Goal: Information Seeking & Learning: Learn about a topic

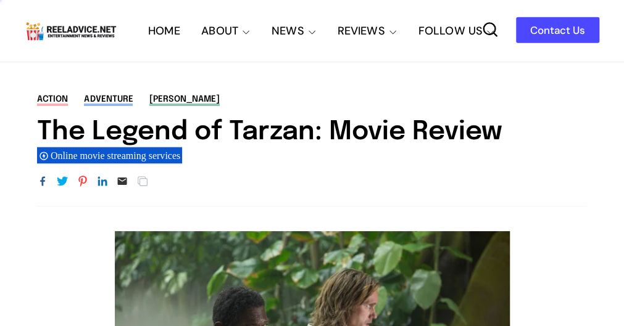
click at [178, 167] on div "action adventure Alexander Skarsgård The Legend of Tarzan: Movie Review Online …" at bounding box center [312, 149] width 624 height 113
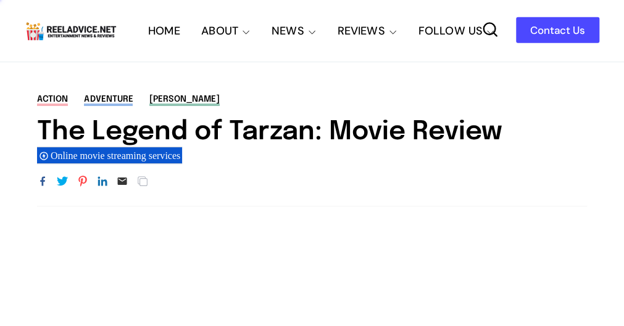
click at [578, 36] on link "Contact Us" at bounding box center [557, 30] width 83 height 26
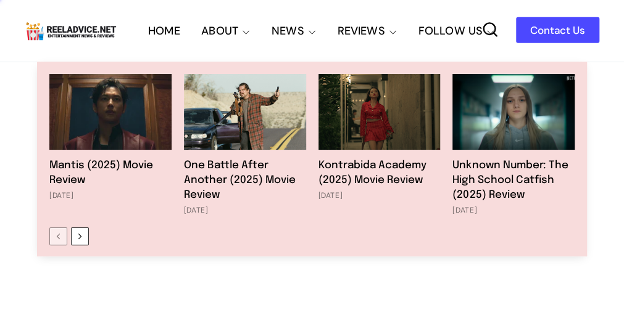
click at [373, 100] on img "Main" at bounding box center [379, 112] width 122 height 76
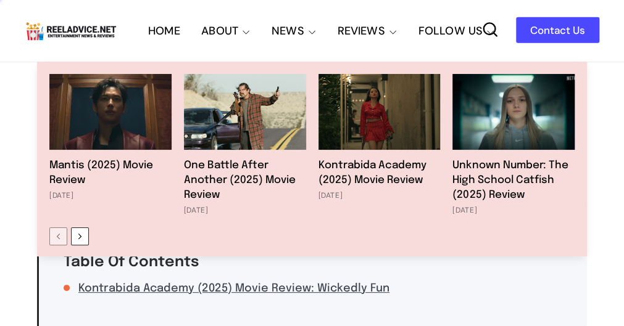
click at [363, 27] on link "REVIEWS" at bounding box center [368, 31] width 63 height 62
click at [355, 81] on img "Main" at bounding box center [379, 112] width 122 height 76
click at [354, 94] on img "Main" at bounding box center [379, 112] width 122 height 76
